Goal: Transaction & Acquisition: Purchase product/service

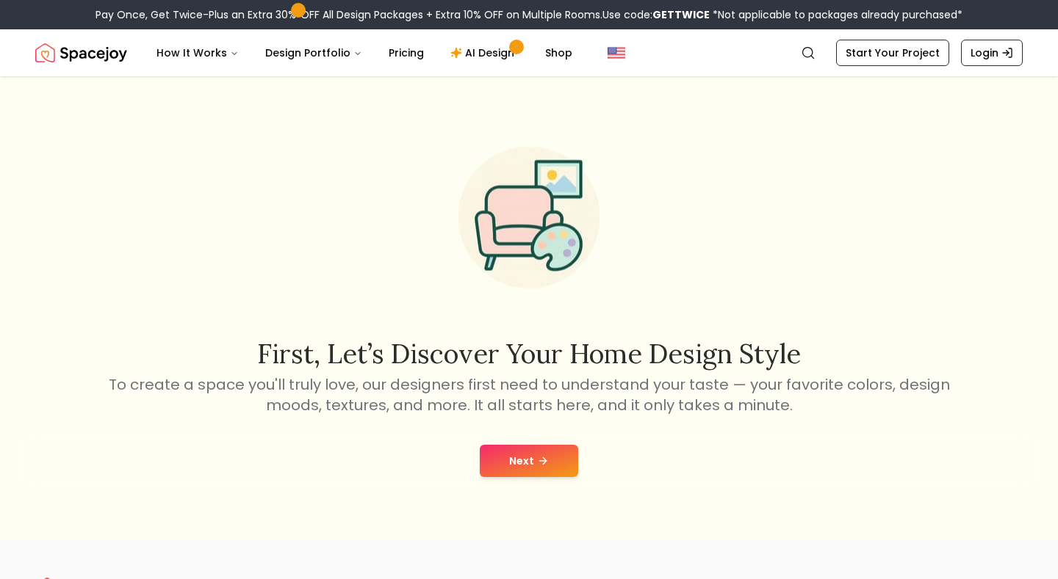
click at [530, 449] on button "Next" at bounding box center [529, 461] width 98 height 32
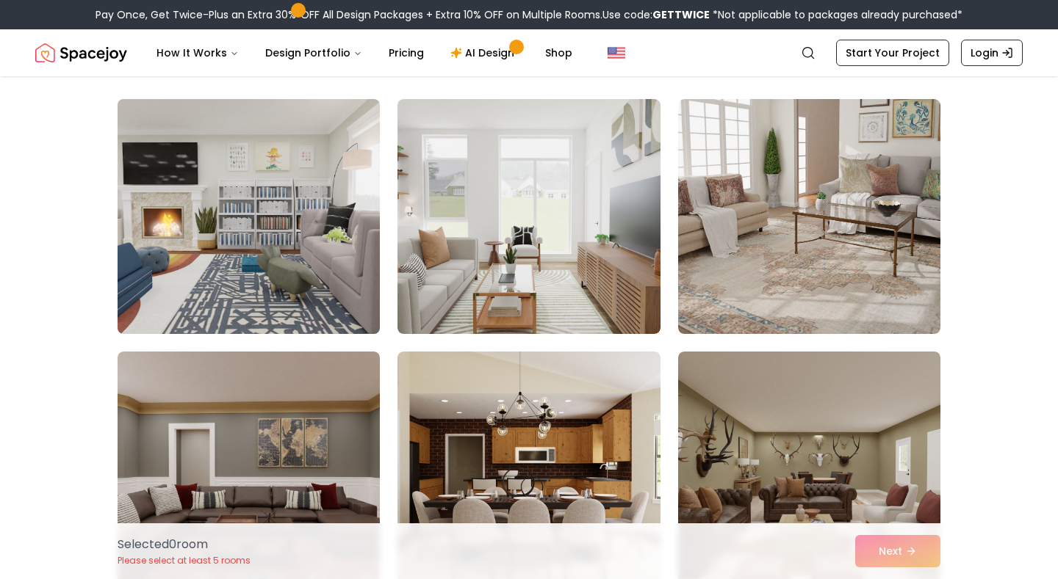
scroll to position [101, 0]
click at [278, 243] on img at bounding box center [248, 216] width 275 height 247
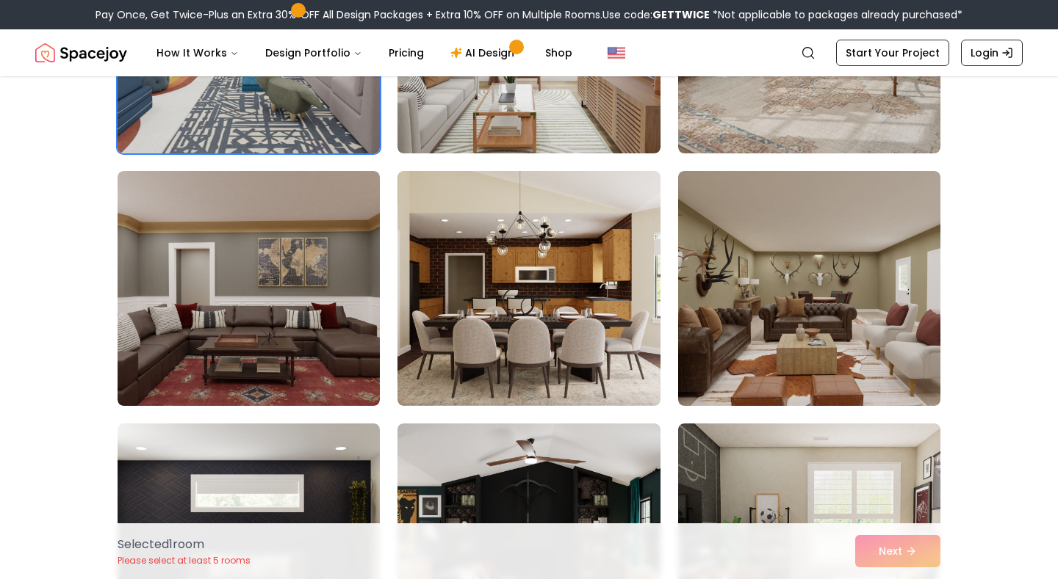
scroll to position [284, 0]
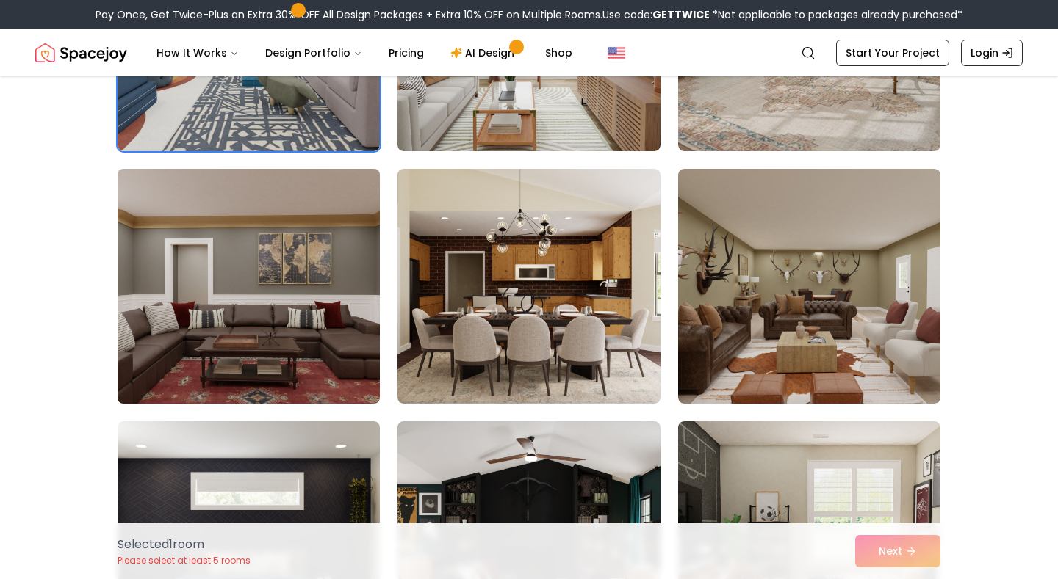
click at [276, 247] on img at bounding box center [248, 286] width 275 height 247
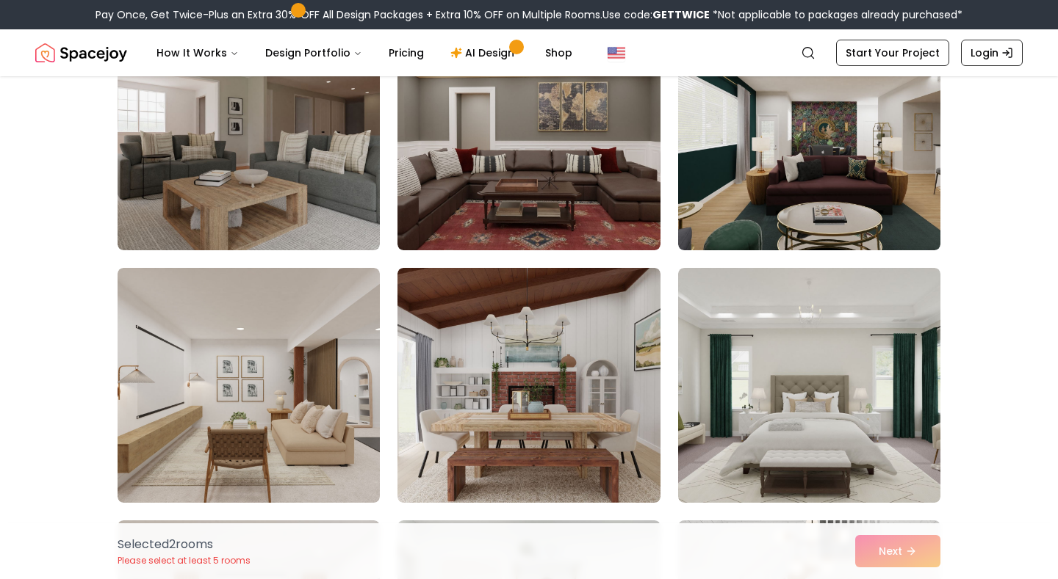
scroll to position [1204, 0]
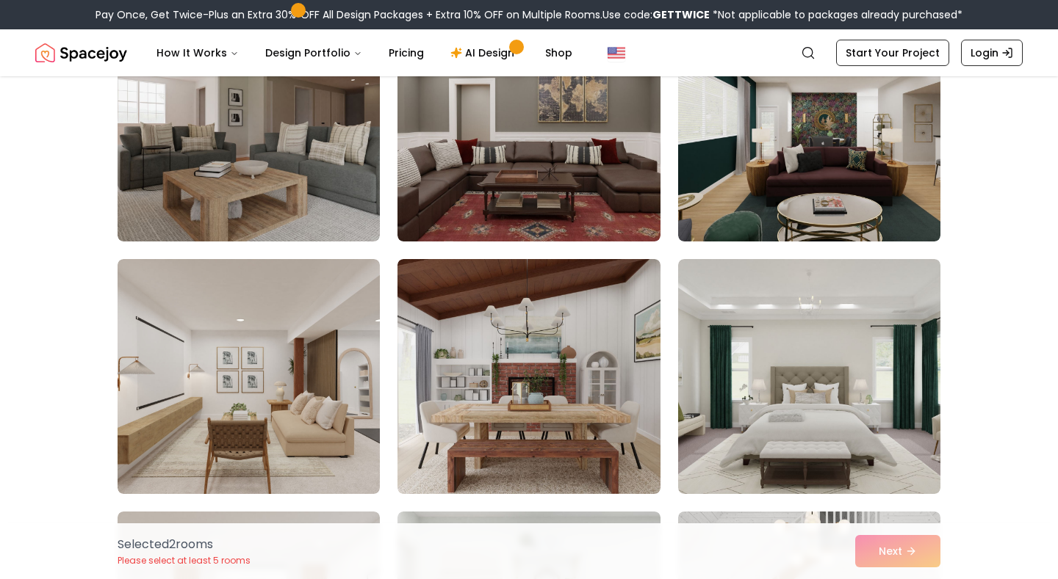
click at [472, 339] on img at bounding box center [528, 376] width 262 height 235
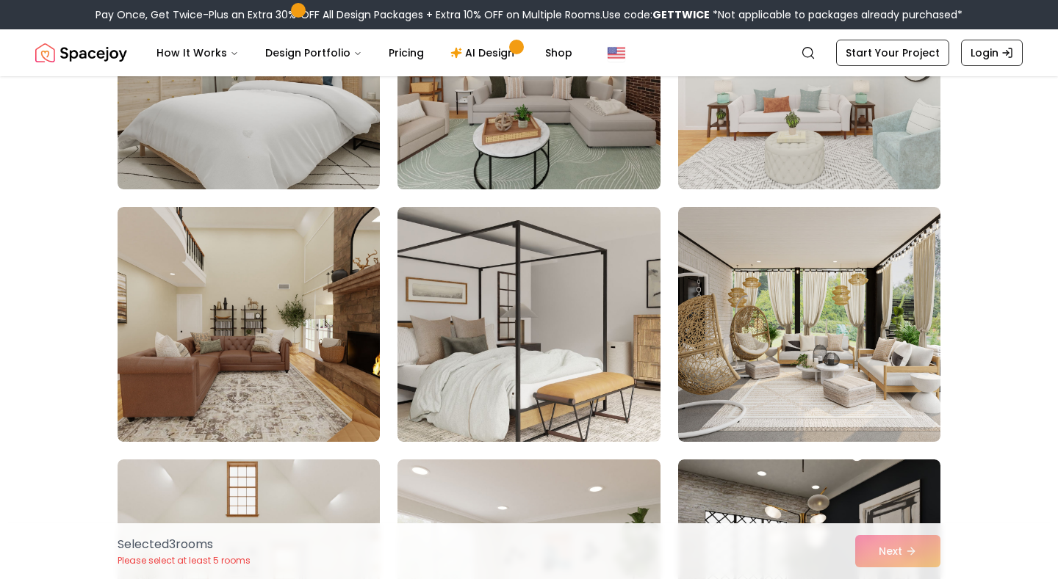
scroll to position [2577, 0]
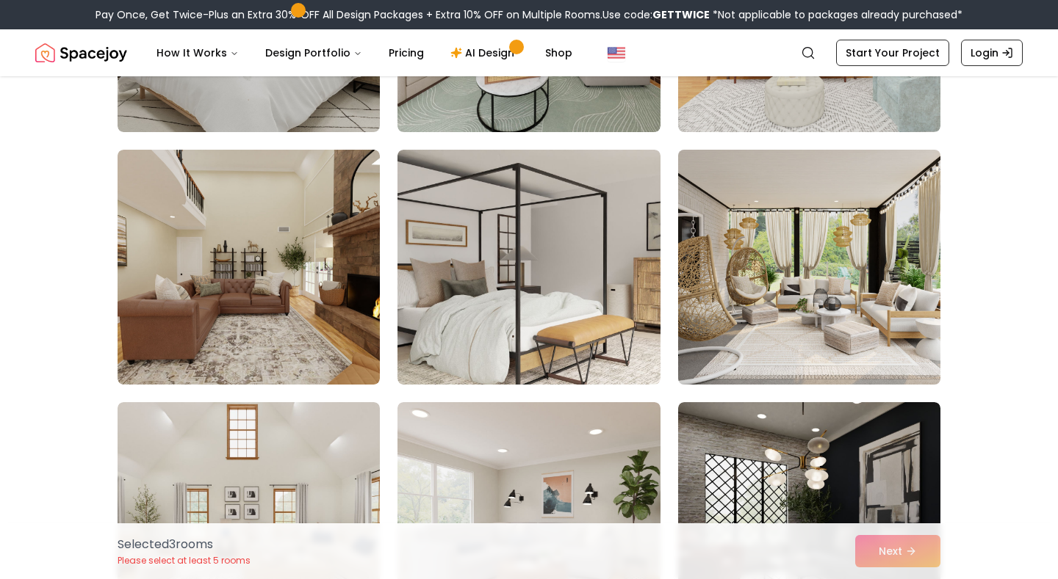
click at [859, 308] on img at bounding box center [808, 267] width 275 height 247
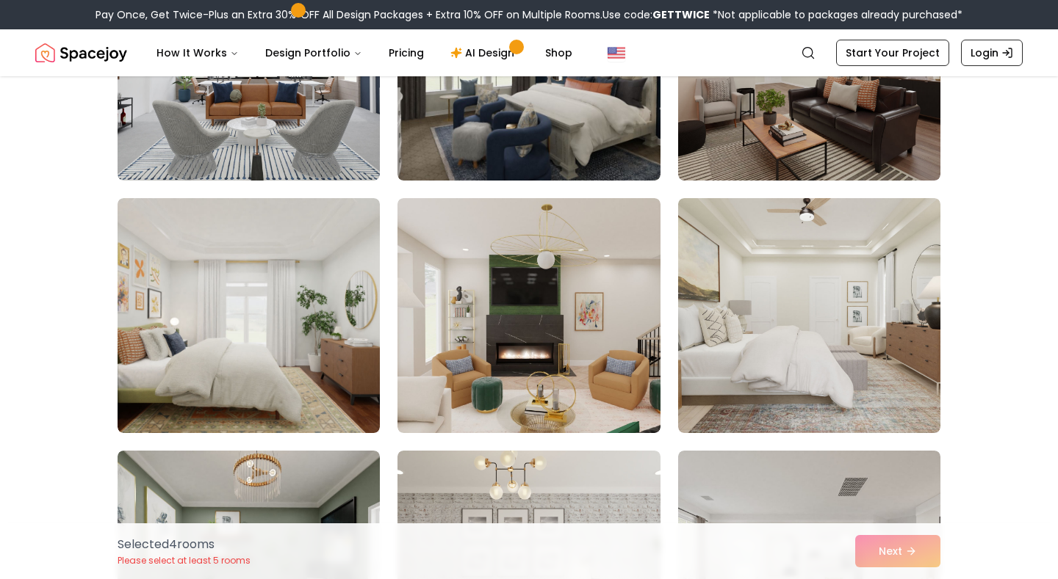
scroll to position [4553, 0]
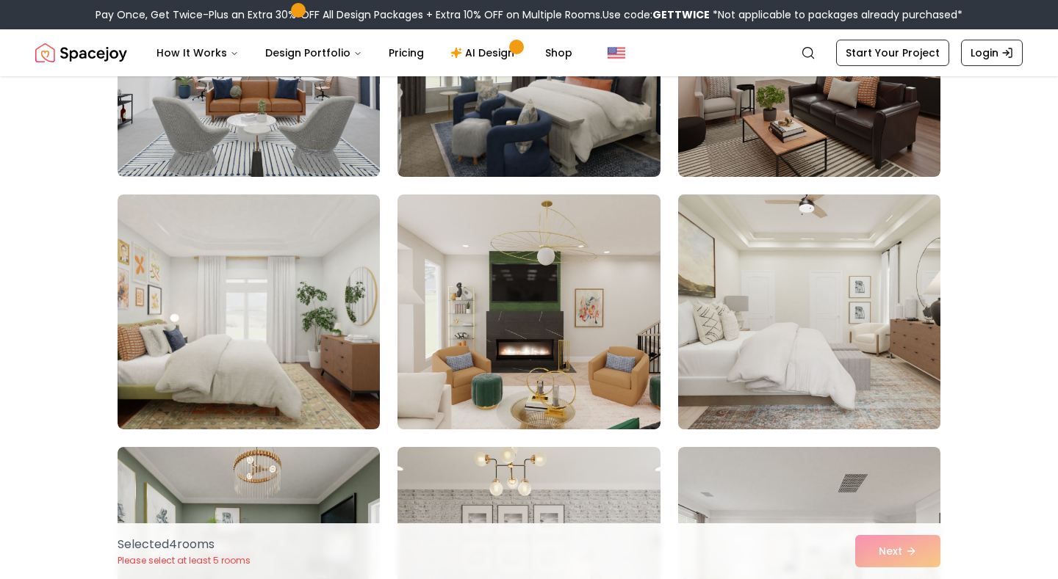
click at [856, 307] on img at bounding box center [808, 312] width 275 height 247
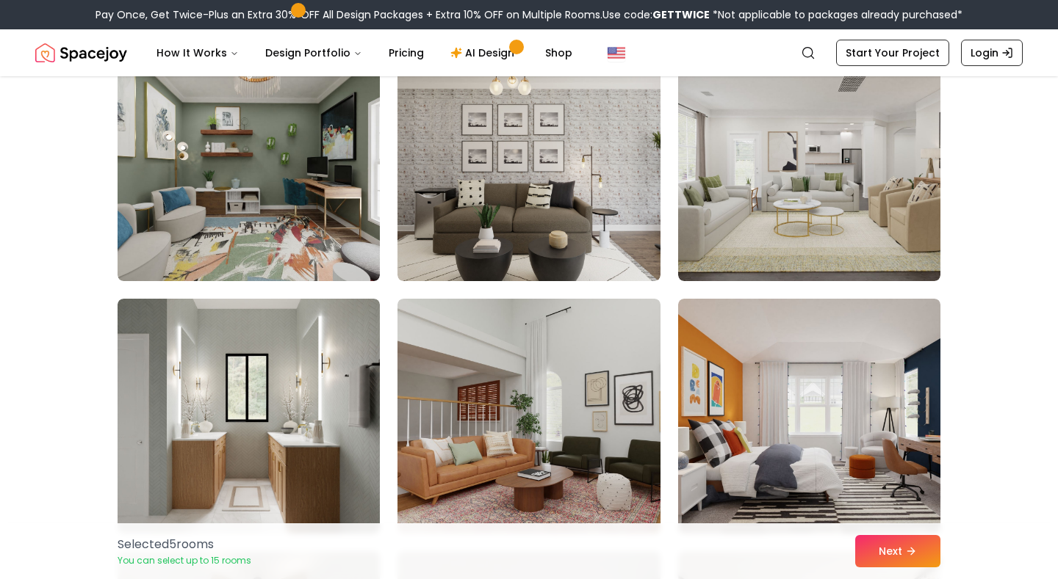
scroll to position [4966, 0]
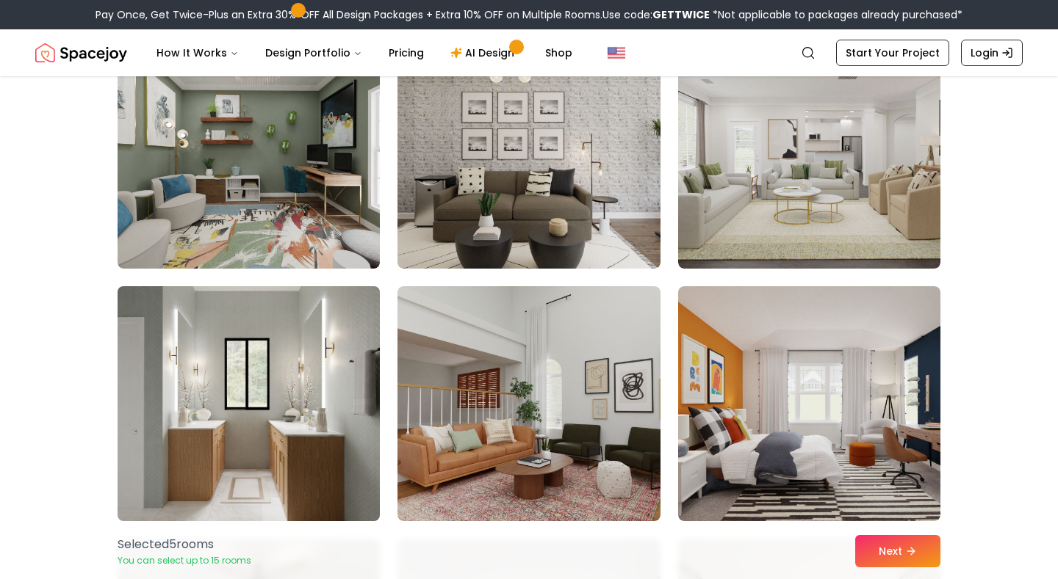
click at [281, 393] on img at bounding box center [248, 404] width 275 height 247
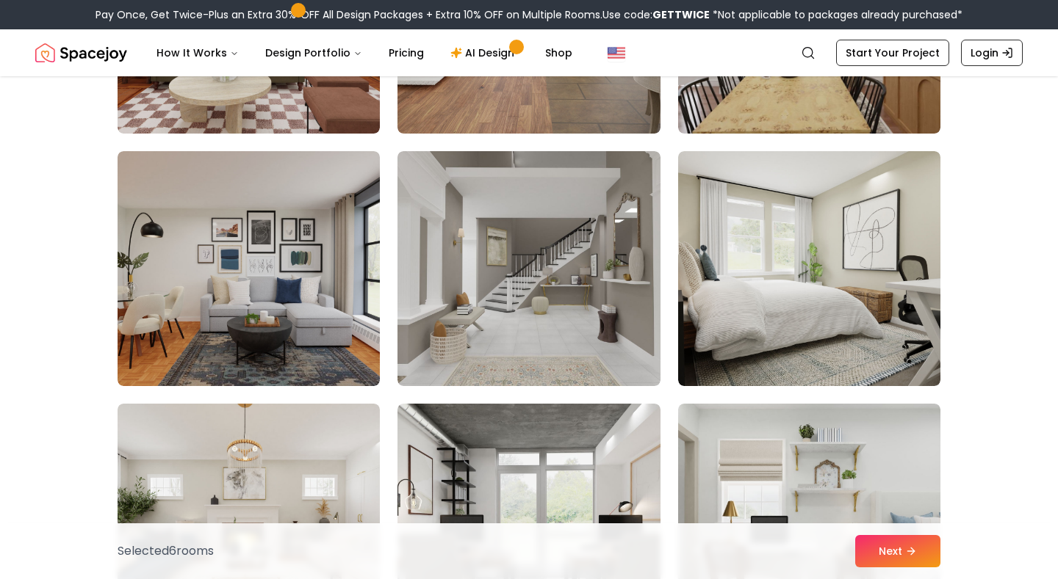
scroll to position [7373, 0]
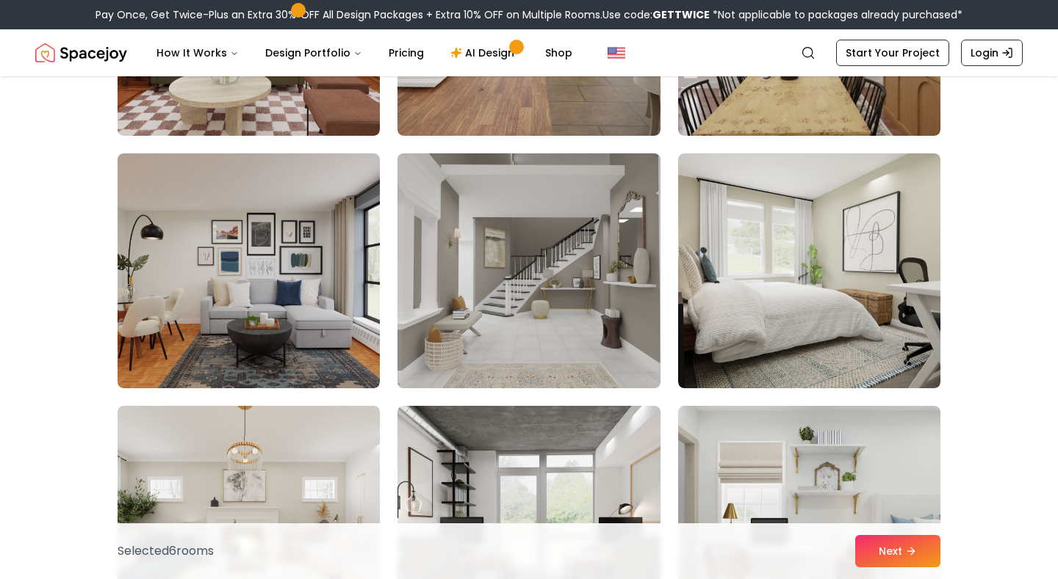
click at [506, 331] on img at bounding box center [528, 271] width 275 height 247
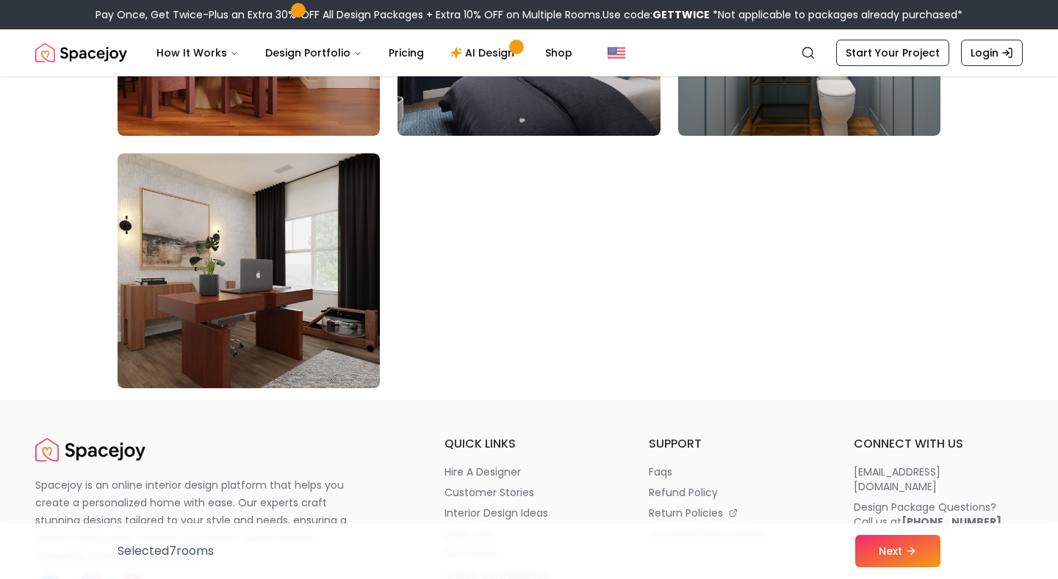
scroll to position [8388, 0]
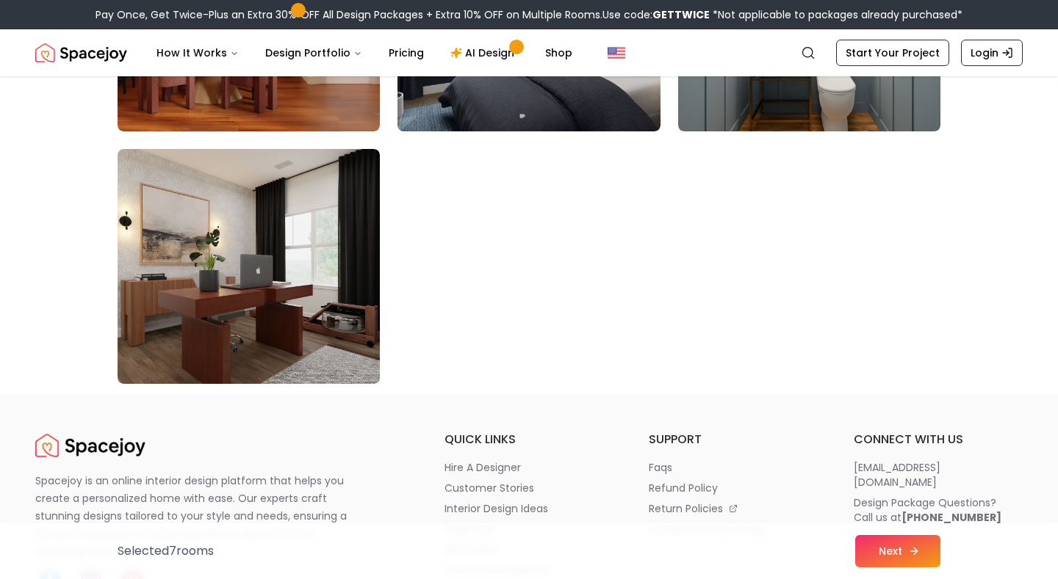
click at [889, 563] on button "Next" at bounding box center [897, 551] width 85 height 32
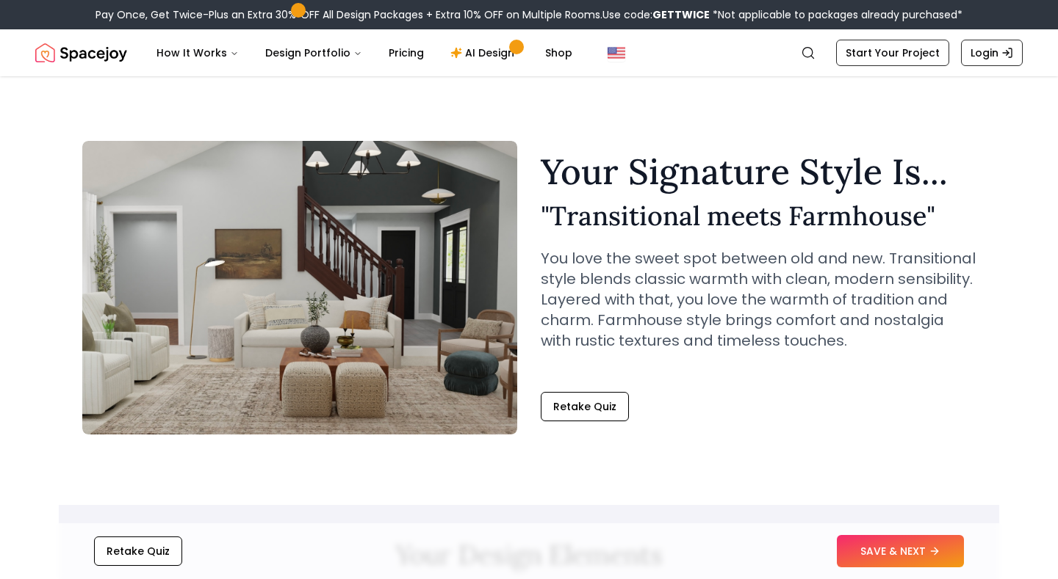
click at [889, 563] on button "SAVE & NEXT" at bounding box center [900, 551] width 127 height 32
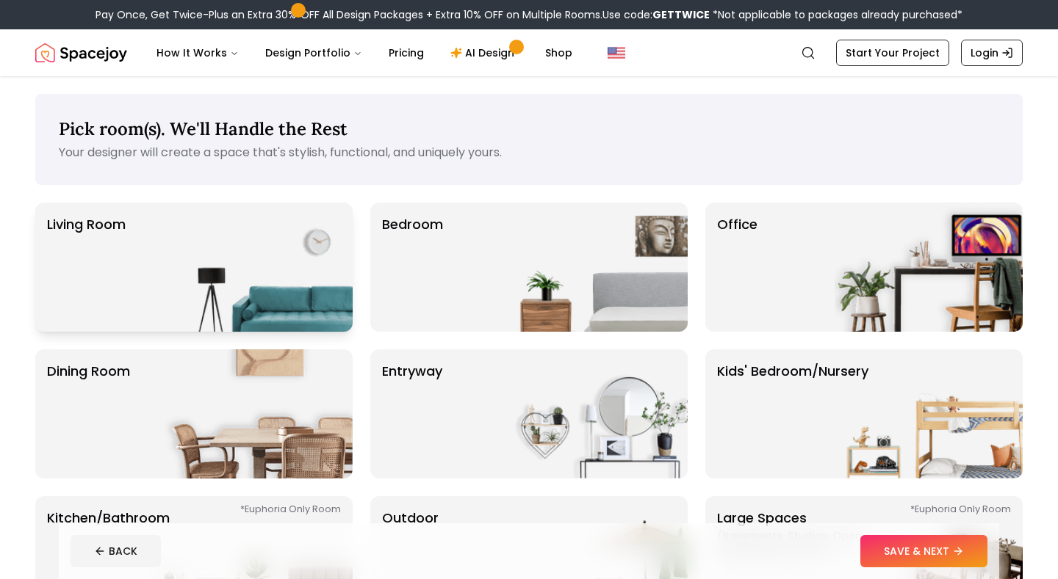
click at [228, 259] on img at bounding box center [259, 267] width 188 height 129
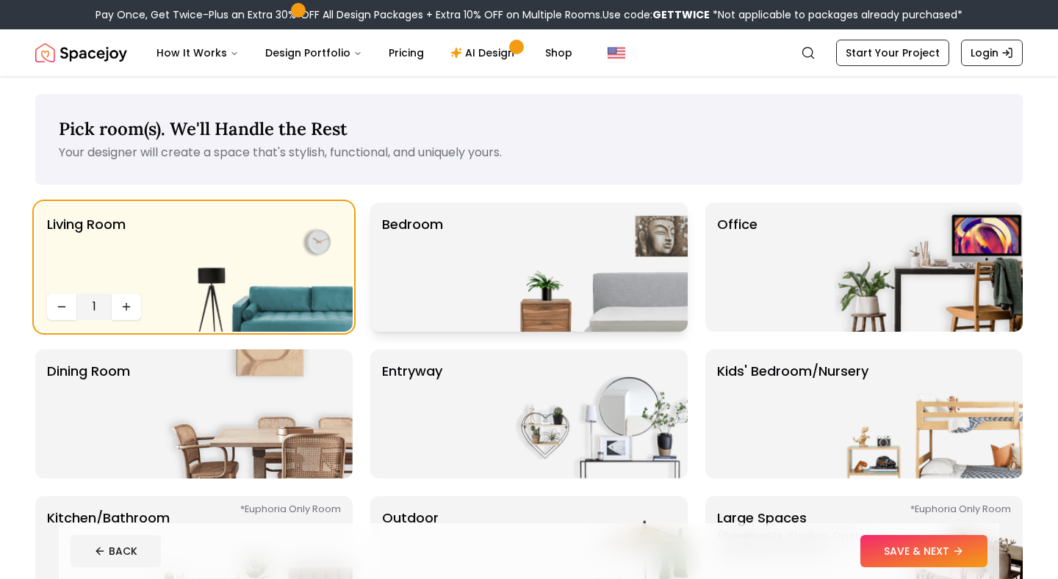
click at [465, 317] on div "Bedroom" at bounding box center [528, 267] width 317 height 129
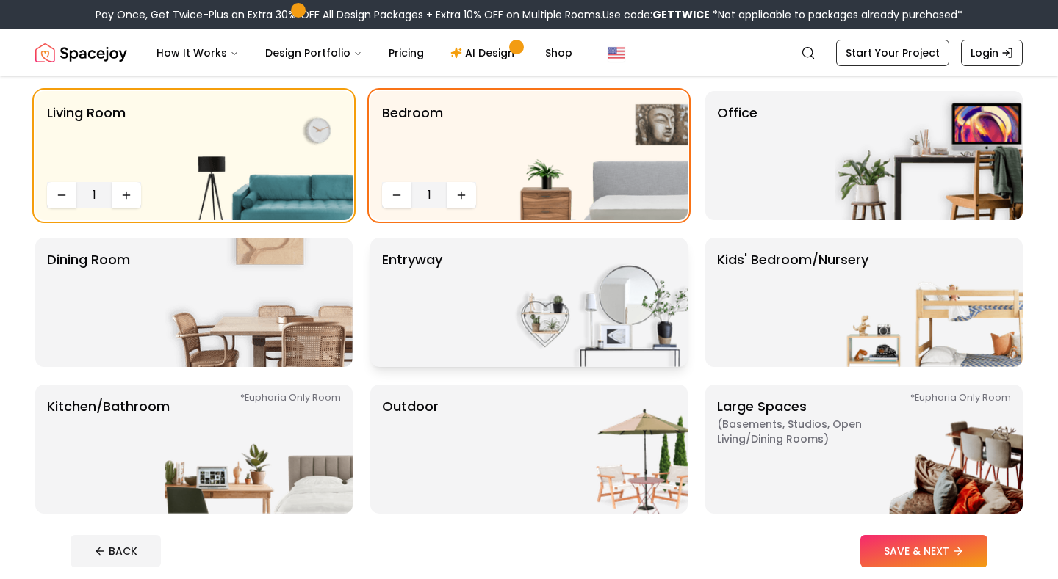
scroll to position [111, 0]
click at [449, 272] on div "entryway" at bounding box center [528, 303] width 317 height 129
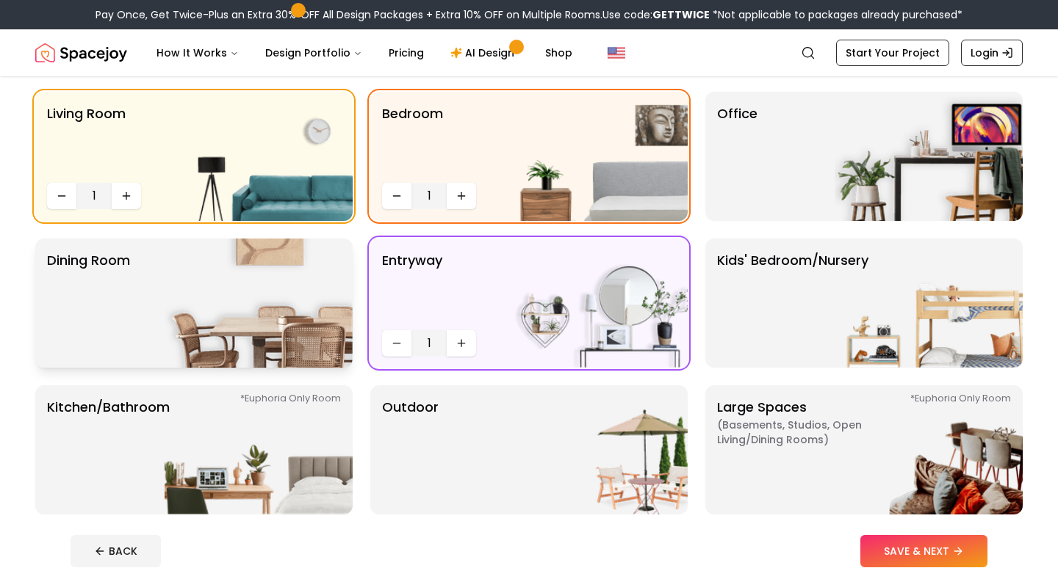
click at [250, 268] on img at bounding box center [259, 303] width 188 height 129
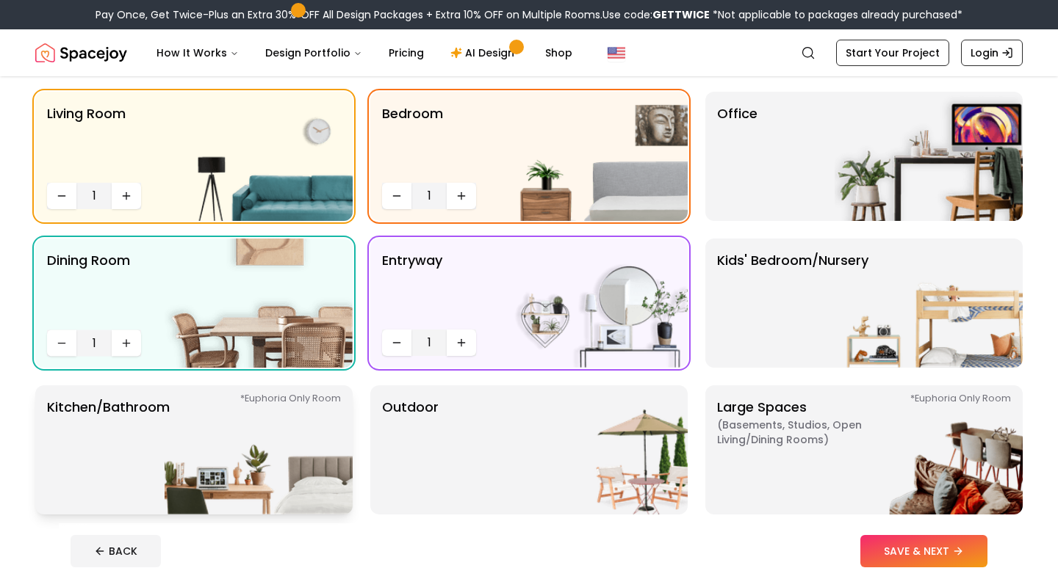
click at [219, 425] on img at bounding box center [259, 450] width 188 height 129
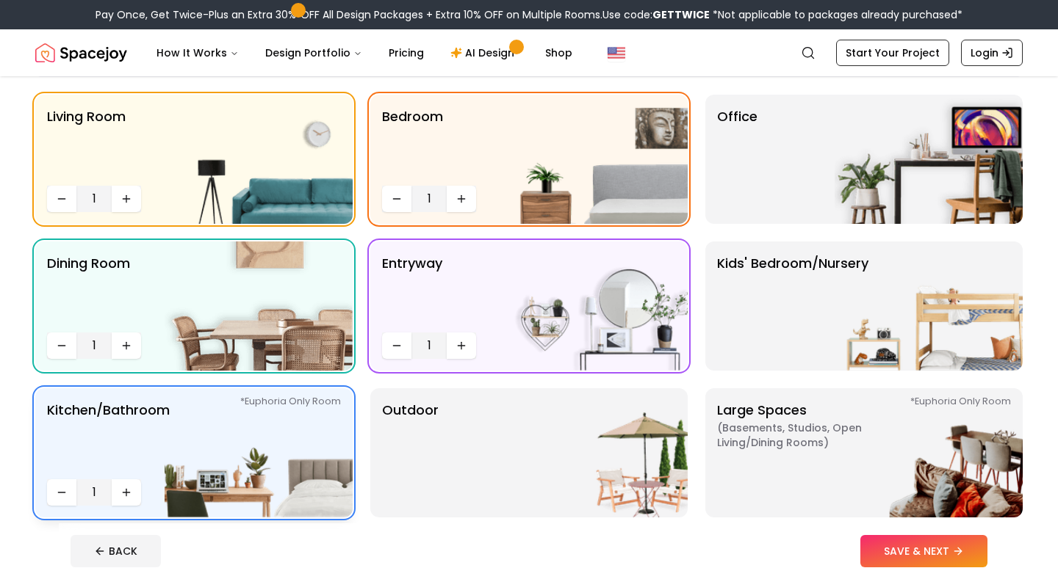
scroll to position [107, 0]
click at [781, 448] on span "( Basements, Studios, Open living/dining rooms )" at bounding box center [809, 436] width 184 height 29
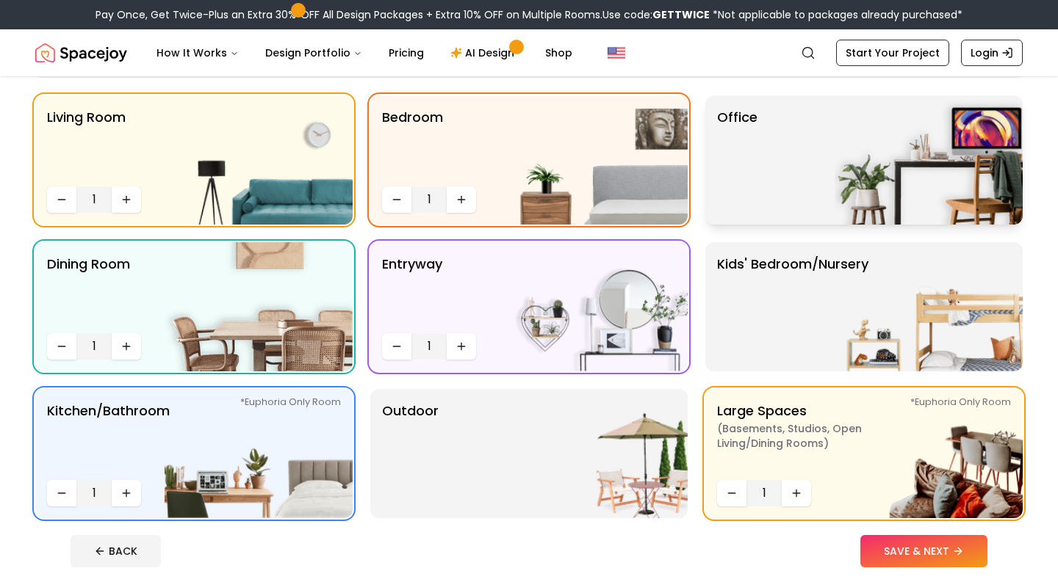
click at [781, 102] on div "Office" at bounding box center [863, 159] width 317 height 129
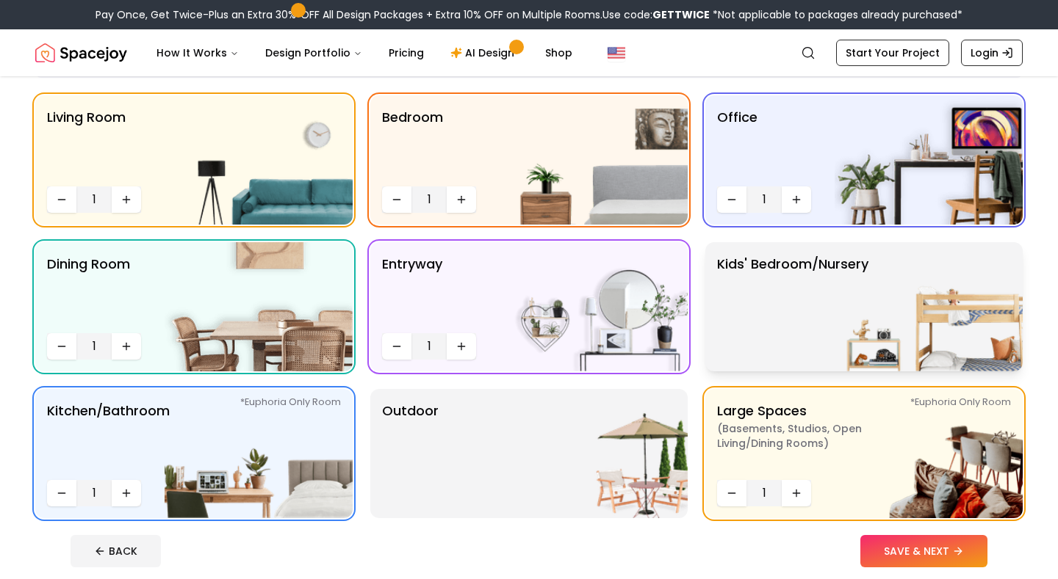
click at [787, 284] on p "Kids' Bedroom/Nursery" at bounding box center [792, 307] width 151 height 106
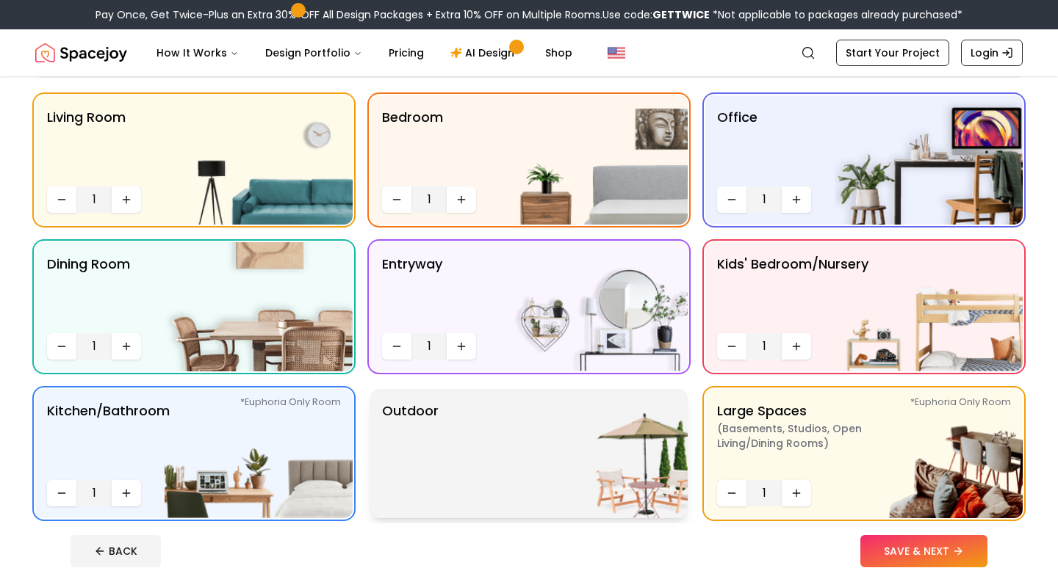
click at [549, 470] on img at bounding box center [593, 453] width 188 height 129
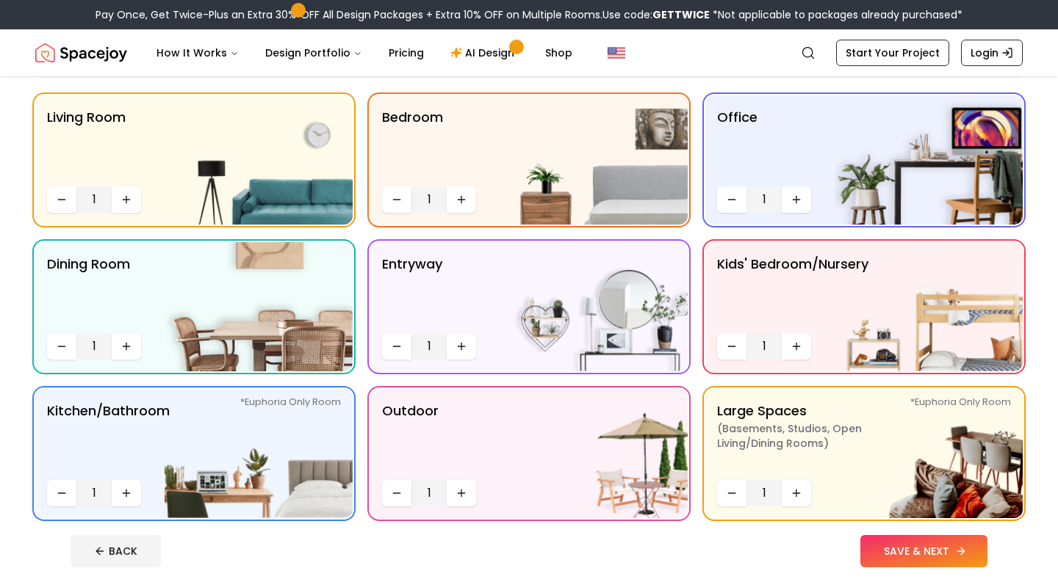
click at [903, 554] on button "SAVE & NEXT" at bounding box center [923, 551] width 127 height 32
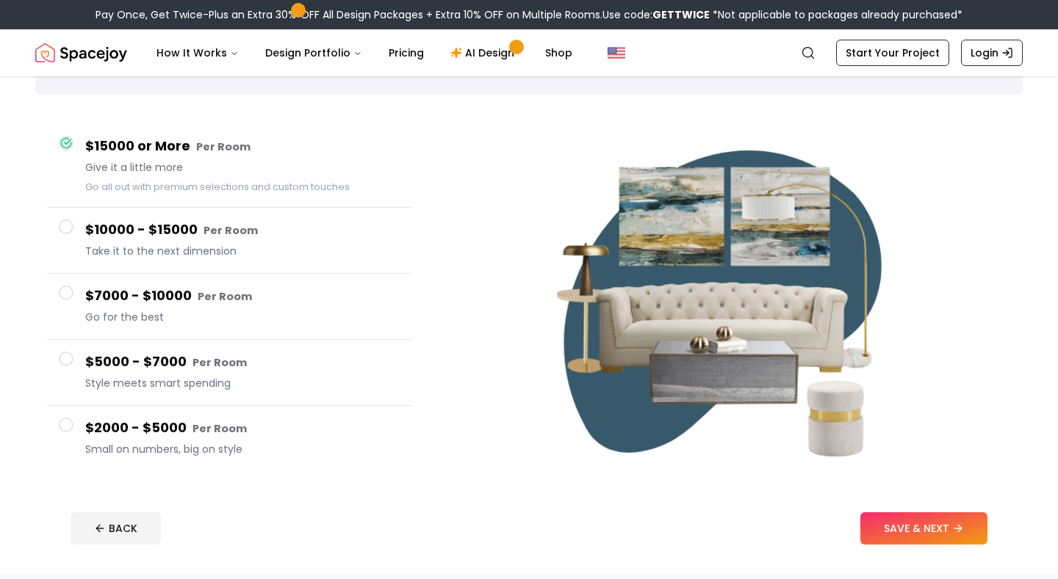
scroll to position [90, 0]
click at [202, 444] on span "Small on numbers, big on style" at bounding box center [242, 450] width 314 height 15
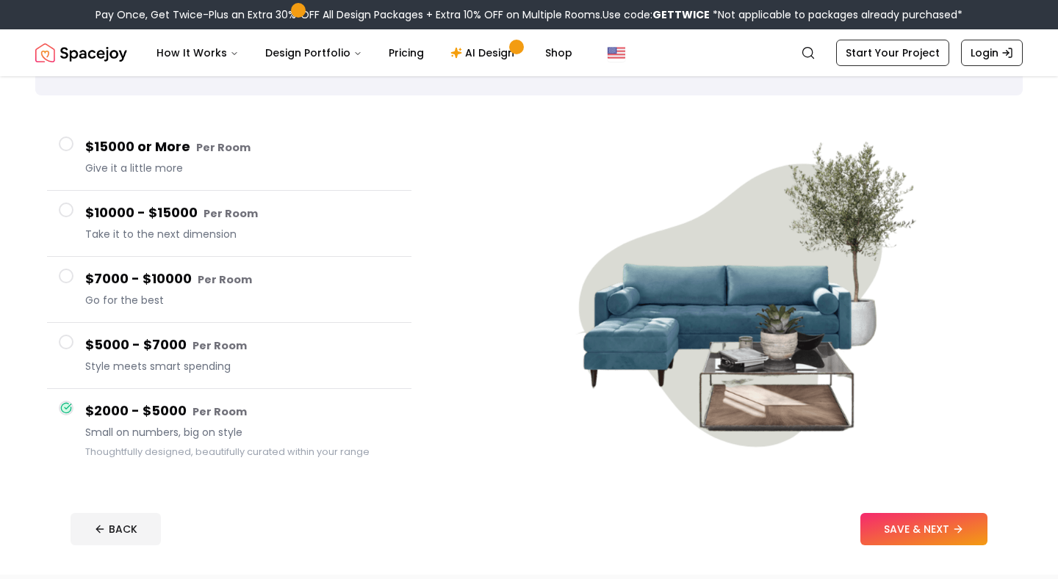
click at [113, 347] on h4 "$5000 - $7000 Per Room" at bounding box center [242, 345] width 314 height 21
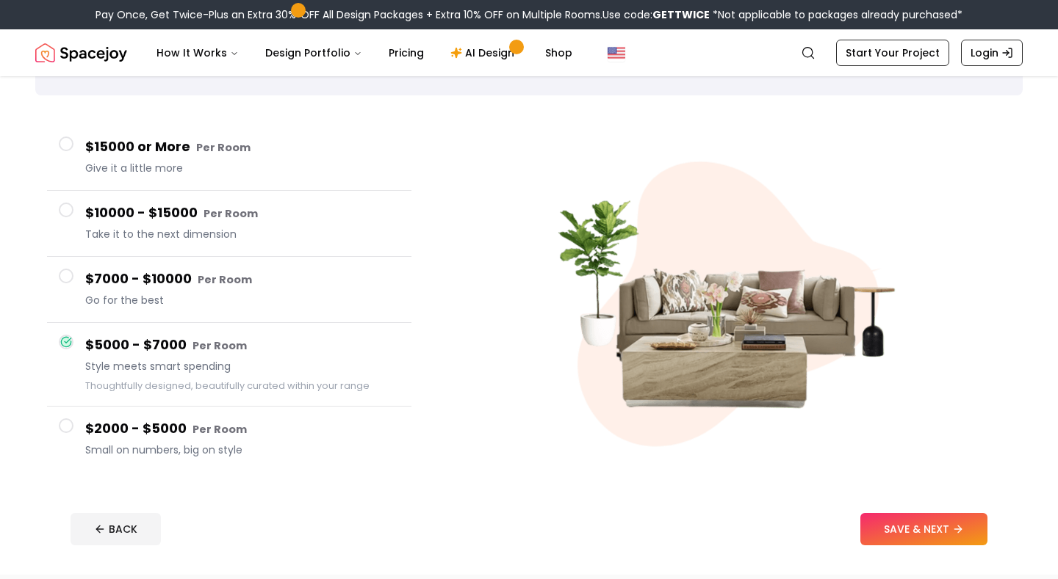
click at [115, 295] on span "Go for the best" at bounding box center [242, 300] width 314 height 15
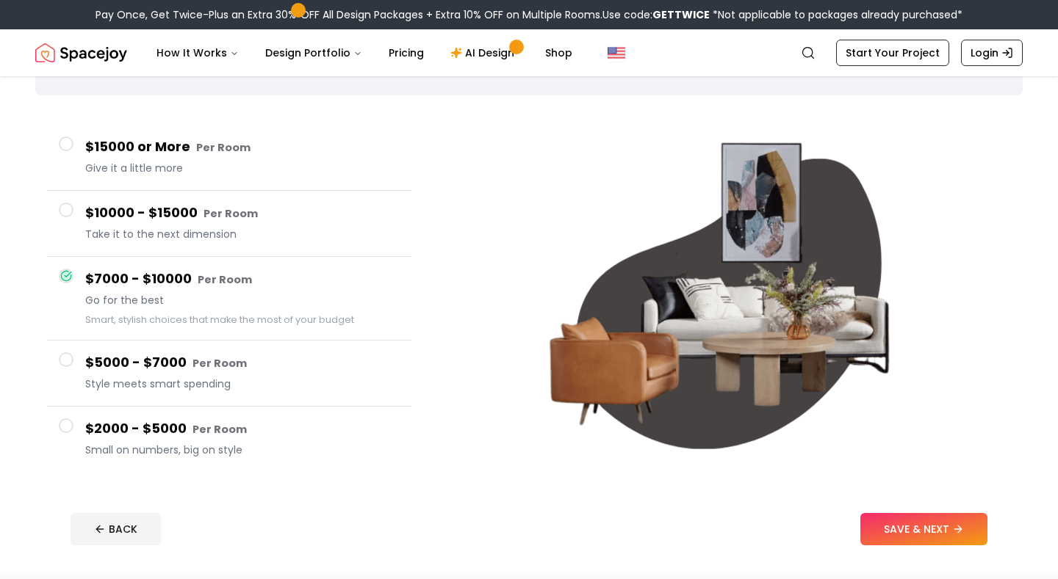
click at [134, 215] on h4 "$10000 - $15000 Per Room" at bounding box center [242, 213] width 314 height 21
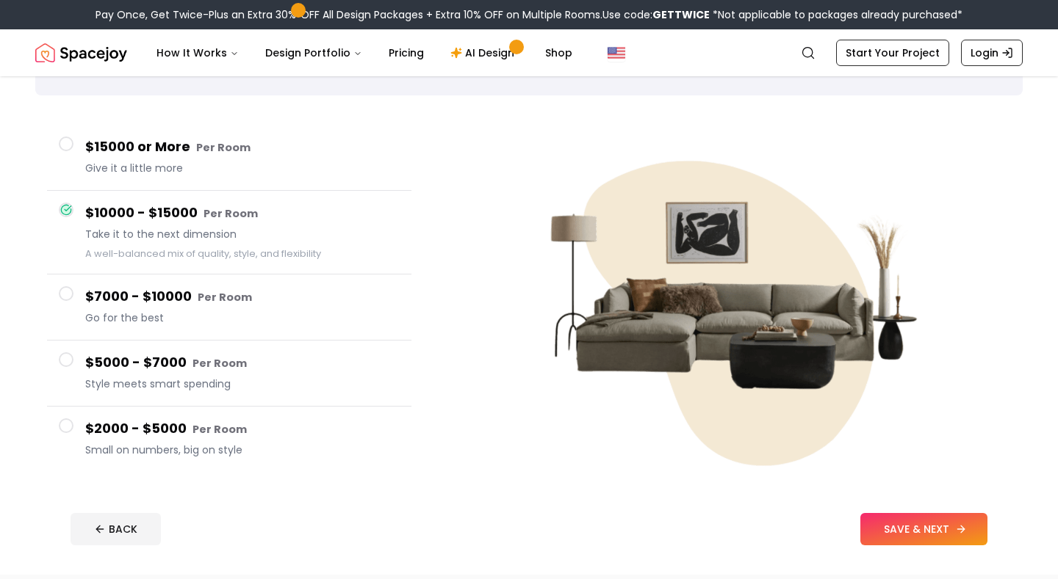
click at [950, 530] on button "SAVE & NEXT" at bounding box center [923, 529] width 127 height 32
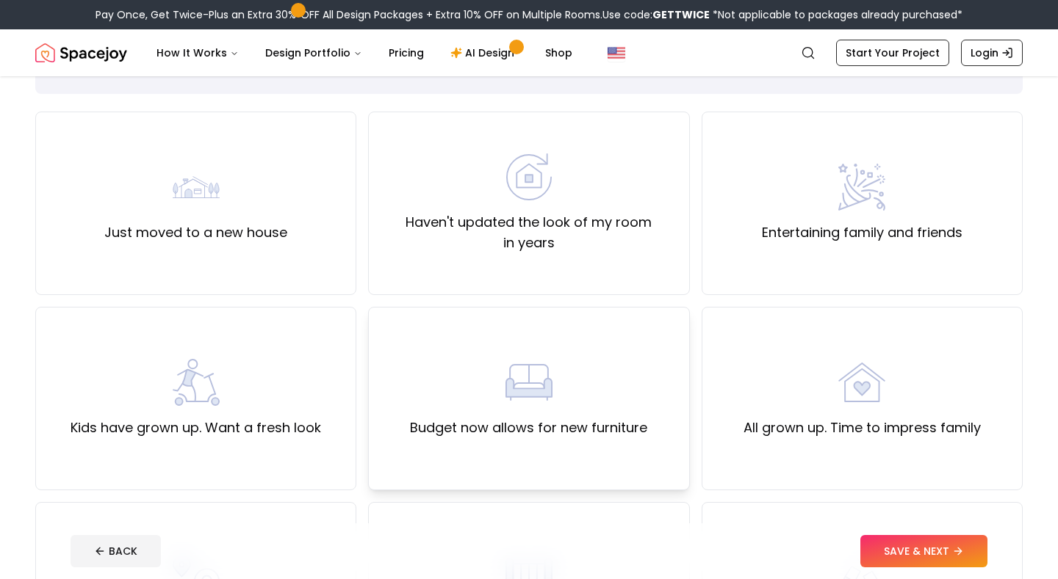
scroll to position [85, 0]
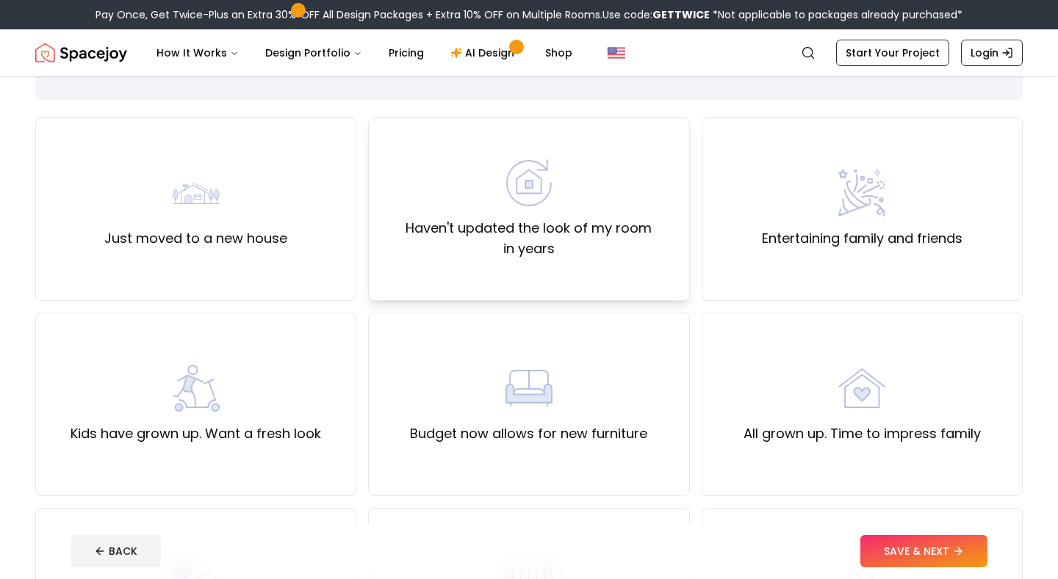
click at [538, 258] on label "Haven't updated the look of my room in years" at bounding box center [528, 238] width 296 height 41
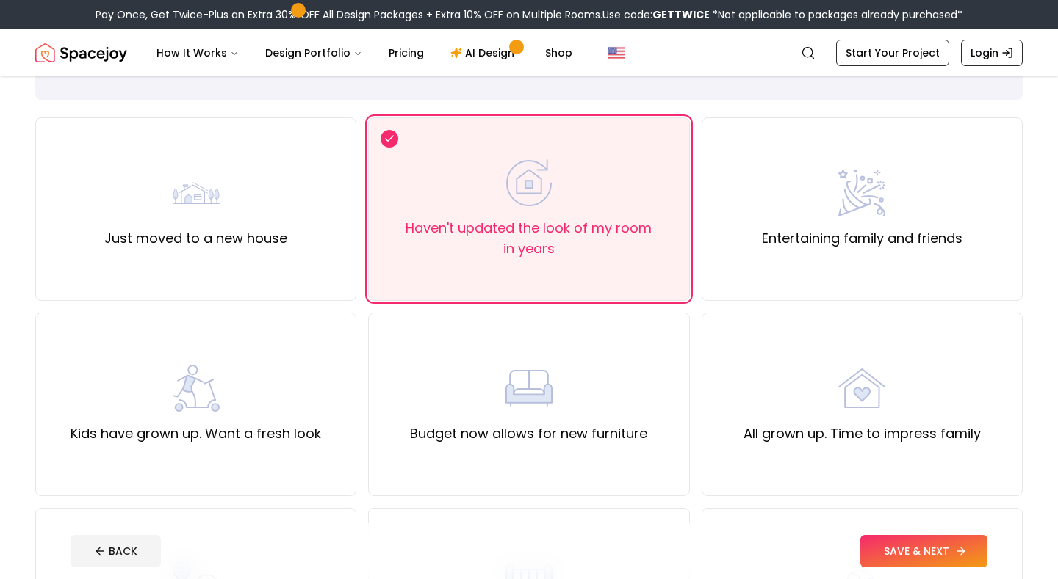
click at [922, 549] on button "SAVE & NEXT" at bounding box center [923, 551] width 127 height 32
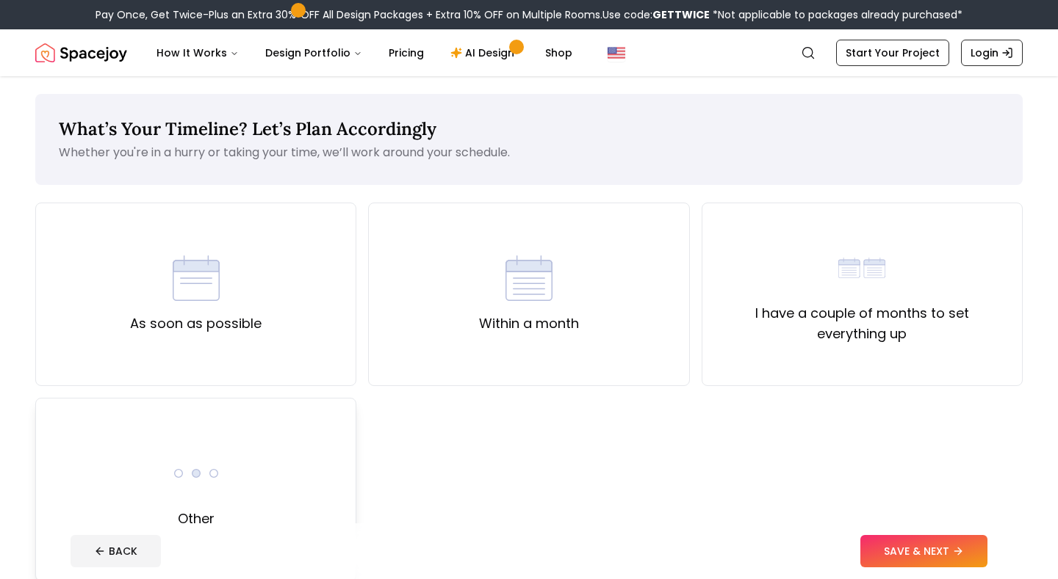
click at [192, 468] on img at bounding box center [196, 473] width 47 height 47
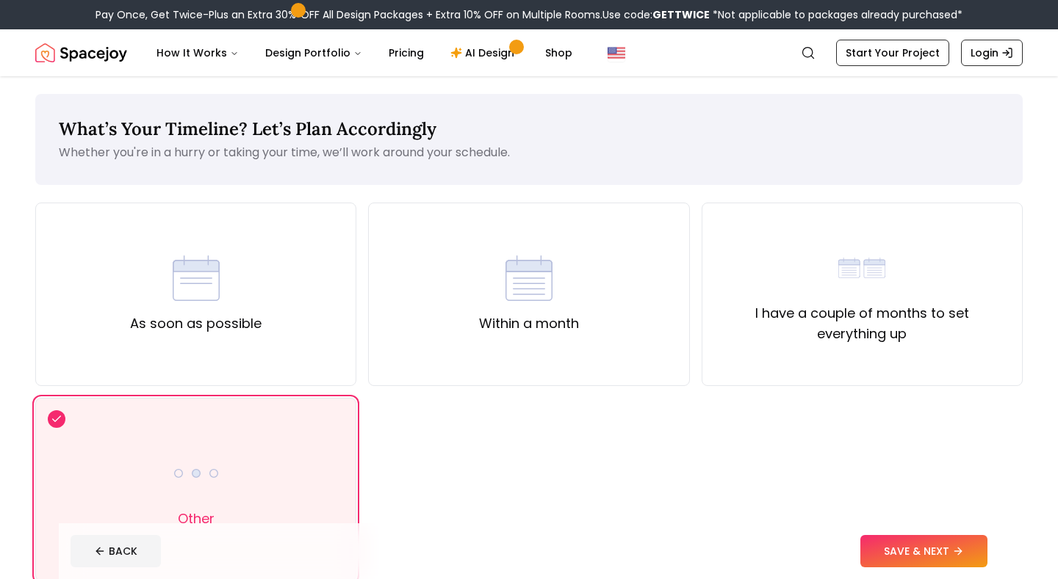
click at [931, 531] on footer "BACK SAVE & NEXT" at bounding box center [529, 552] width 940 height 56
click at [928, 547] on button "SAVE & NEXT" at bounding box center [923, 551] width 127 height 32
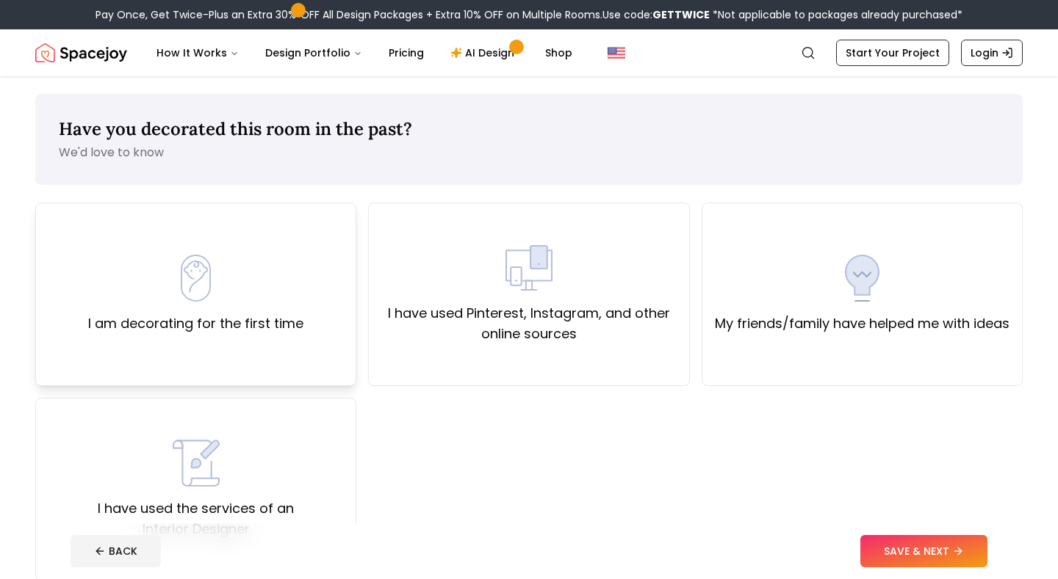
click at [164, 291] on div "I am decorating for the first time" at bounding box center [195, 294] width 215 height 79
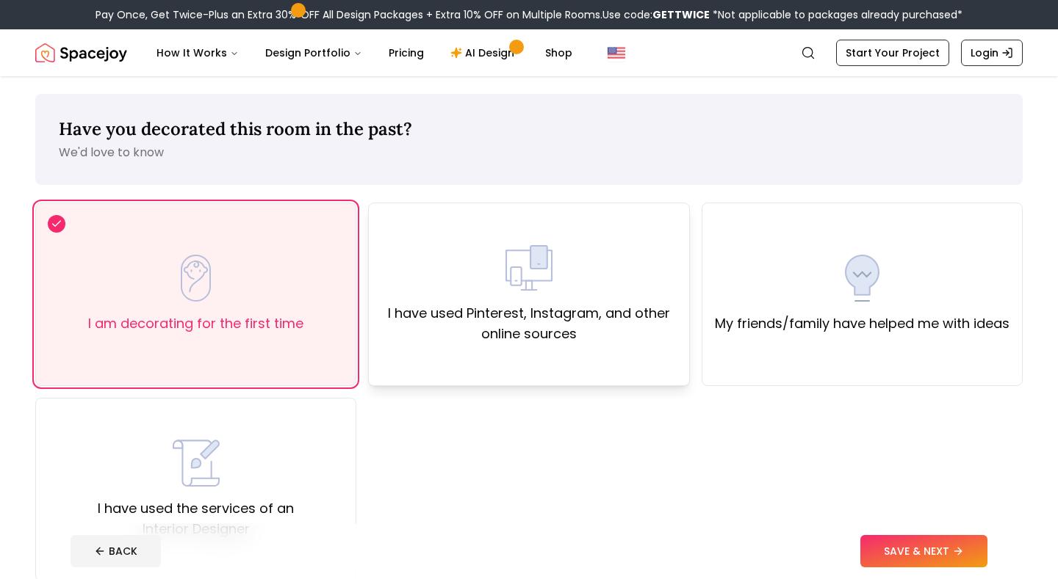
click at [643, 333] on label "I have used Pinterest, Instagram, and other online sources" at bounding box center [528, 323] width 296 height 41
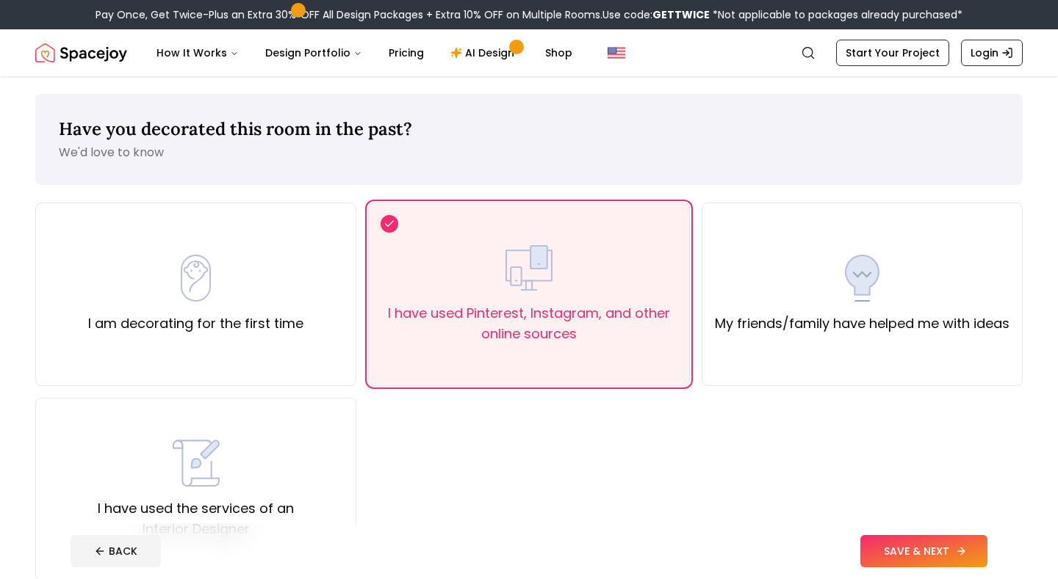
click at [931, 547] on button "SAVE & NEXT" at bounding box center [923, 551] width 127 height 32
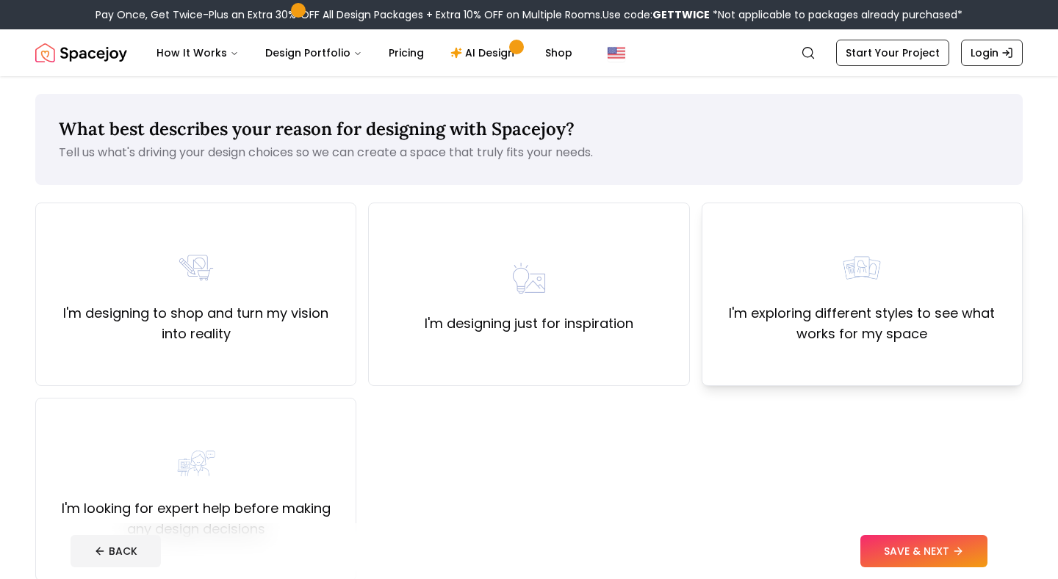
click at [870, 337] on label "I'm exploring different styles to see what works for my space" at bounding box center [862, 323] width 296 height 41
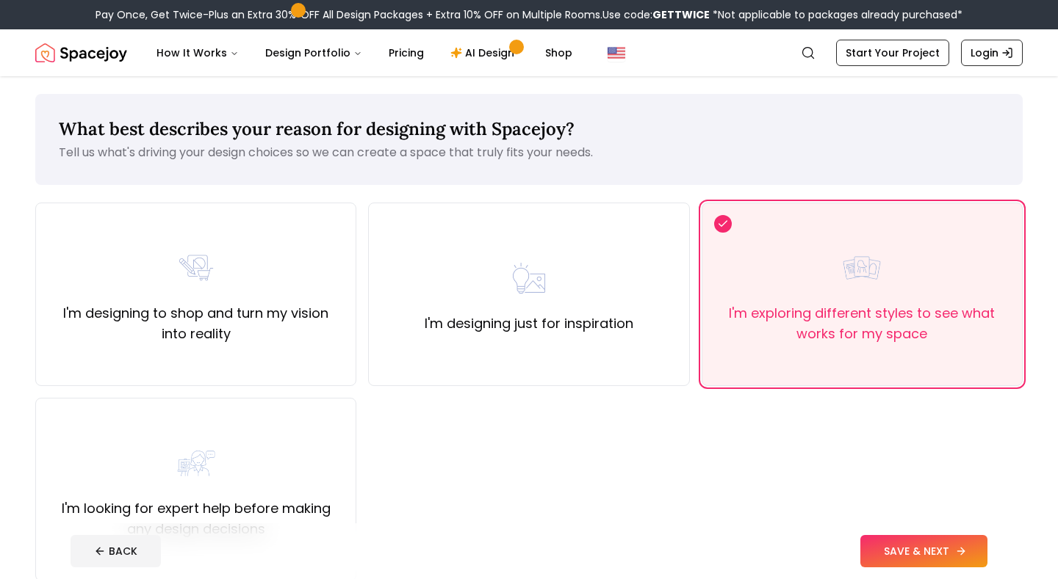
click at [946, 561] on button "SAVE & NEXT" at bounding box center [923, 551] width 127 height 32
